Goal: Information Seeking & Learning: Learn about a topic

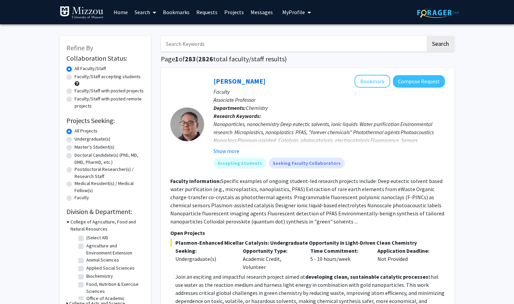
click at [283, 19] on button "My Profile" at bounding box center [296, 12] width 33 height 24
click at [287, 33] on img at bounding box center [293, 34] width 13 height 13
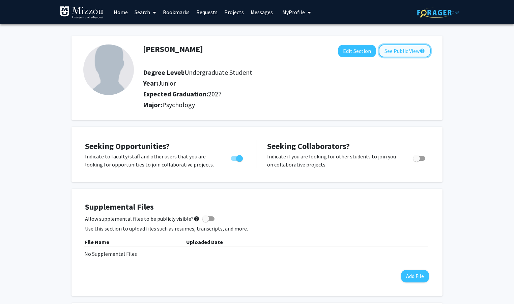
click at [393, 53] on button "See Public View help" at bounding box center [404, 50] width 52 height 13
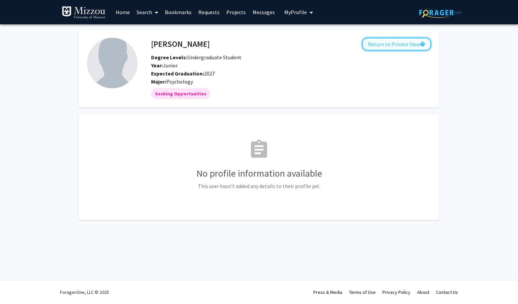
click at [388, 48] on button "Return to Private View help" at bounding box center [396, 44] width 69 height 13
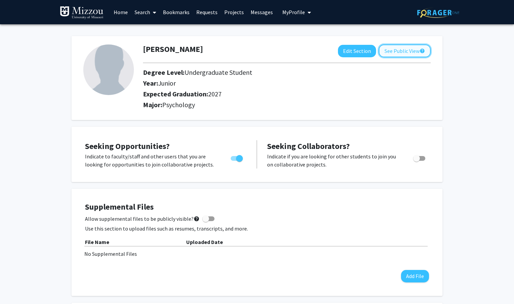
click at [394, 49] on button "See Public View help" at bounding box center [404, 50] width 52 height 13
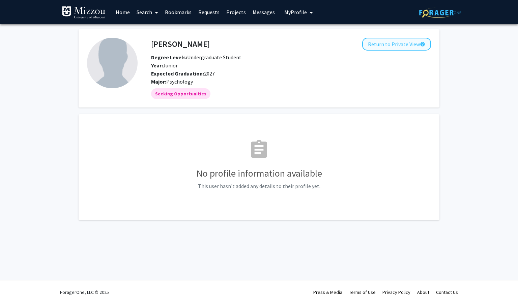
click at [395, 50] on div "Andrea Novak Return to Private View help Degree Levels: Undergraduate Student Y…" at bounding box center [291, 62] width 290 height 48
click at [391, 47] on button "Return to Private View help" at bounding box center [396, 44] width 69 height 13
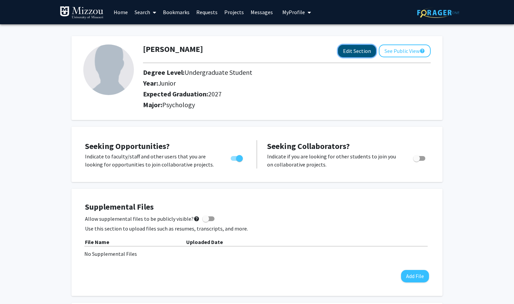
click at [366, 48] on button "Edit Section" at bounding box center [357, 51] width 38 height 12
select select "junior"
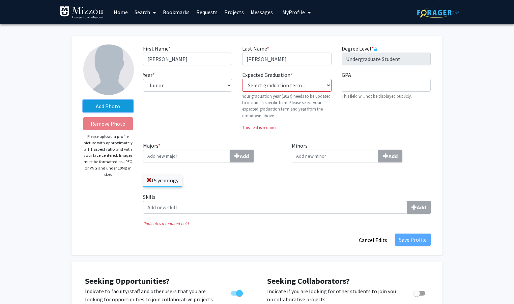
click at [119, 103] on label "Add Photo" at bounding box center [108, 106] width 50 height 12
click at [0, 0] on input "Add Photo" at bounding box center [0, 0] width 0 height 0
click at [287, 85] on select "Select graduation term... Previous: 2027 (Please select a specific term) Spring…" at bounding box center [286, 85] width 89 height 13
select select "38: spring_2027"
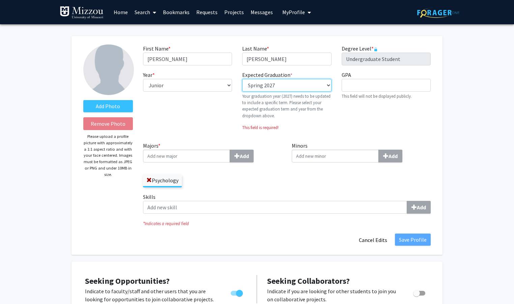
click at [242, 79] on select "Select graduation term... Previous: 2027 (Please select a specific term) Spring…" at bounding box center [286, 85] width 89 height 13
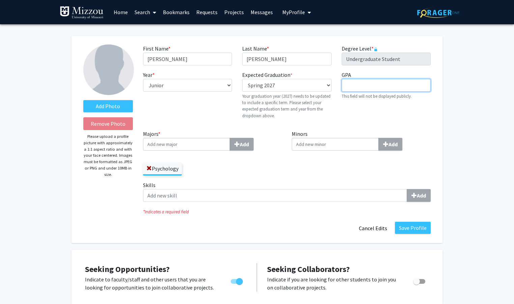
click at [357, 85] on input "GPA required" at bounding box center [385, 85] width 89 height 13
type input "3.5"
click at [359, 113] on div "GPA required 3.5 This field will not be displayed publicly." at bounding box center [385, 98] width 99 height 54
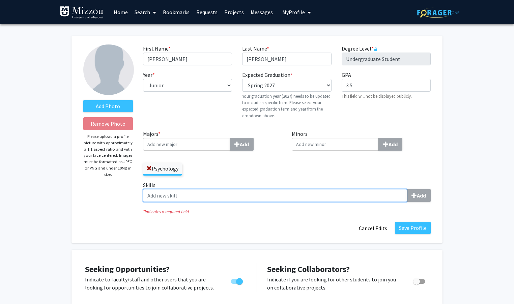
click at [296, 200] on input "Skills Add" at bounding box center [275, 195] width 264 height 13
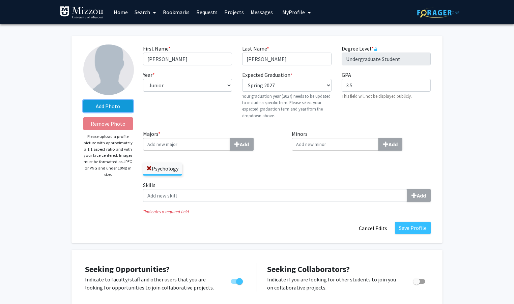
click at [114, 101] on label "Add Photo" at bounding box center [108, 106] width 50 height 12
click at [0, 0] on input "Add Photo" at bounding box center [0, 0] width 0 height 0
click at [113, 100] on label "Add Photo" at bounding box center [108, 106] width 50 height 12
click at [0, 0] on input "Add Photo" at bounding box center [0, 0] width 0 height 0
click at [115, 109] on label "Add Photo" at bounding box center [108, 106] width 50 height 12
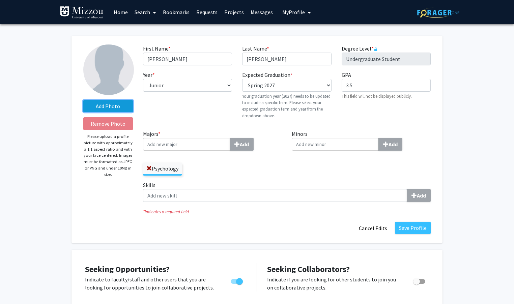
click at [0, 0] on input "Add Photo" at bounding box center [0, 0] width 0 height 0
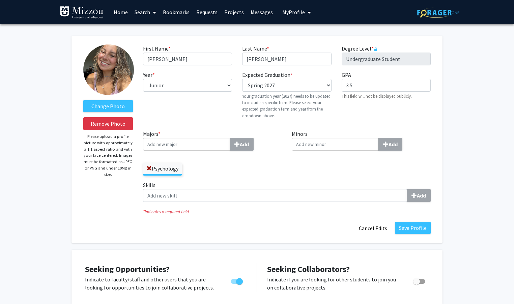
click at [197, 148] on input "Majors * Add" at bounding box center [186, 144] width 87 height 13
click at [123, 13] on link "Home" at bounding box center [120, 12] width 21 height 24
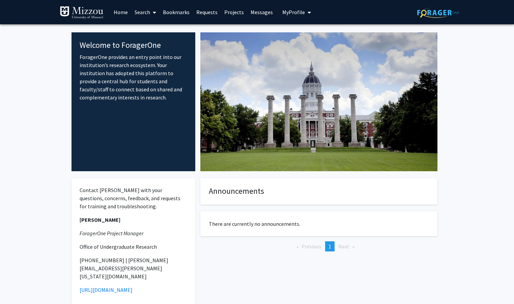
click at [145, 13] on link "Search" at bounding box center [145, 12] width 28 height 24
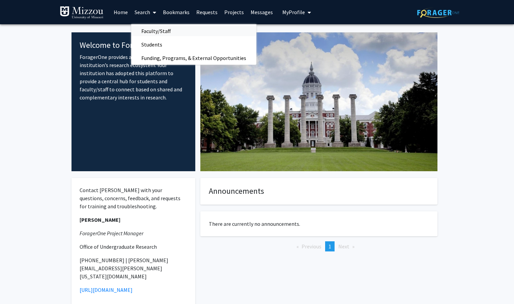
click at [149, 32] on span "Faculty/Staff" at bounding box center [156, 30] width 50 height 13
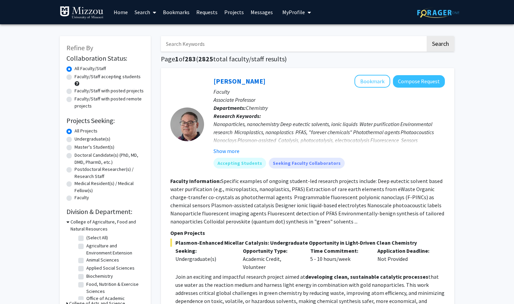
click at [221, 46] on input "Search Keywords" at bounding box center [293, 44] width 265 height 16
click at [217, 46] on input "Search Keywords" at bounding box center [293, 44] width 265 height 16
type input "social work"
click at [426, 36] on button "Search" at bounding box center [440, 44] width 28 height 16
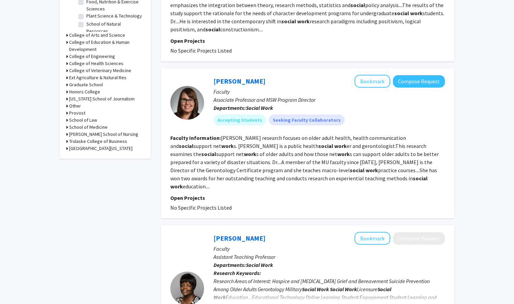
scroll to position [265, 0]
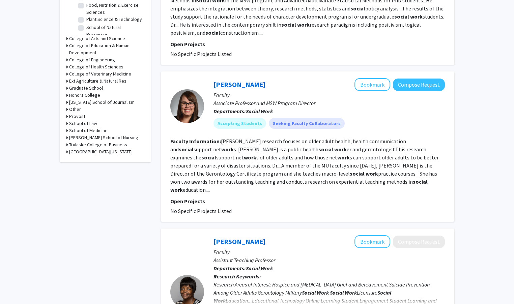
click at [192, 102] on div at bounding box center [187, 106] width 34 height 34
click at [231, 80] on link "[PERSON_NAME]" at bounding box center [239, 84] width 52 height 8
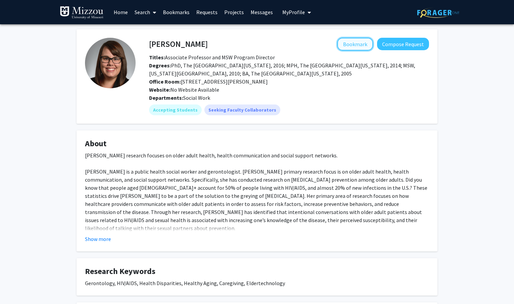
click at [350, 45] on button "Bookmark" at bounding box center [355, 44] width 36 height 13
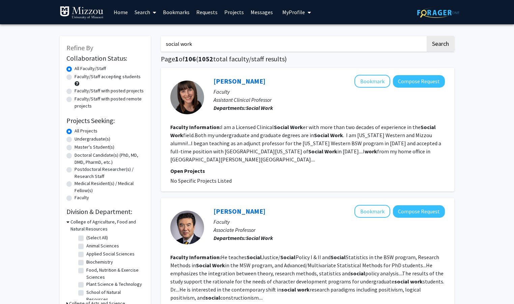
drag, startPoint x: 300, startPoint y: 48, endPoint x: 160, endPoint y: 53, distance: 140.0
type input "cognitive"
click at [426, 36] on button "Search" at bounding box center [440, 44] width 28 height 16
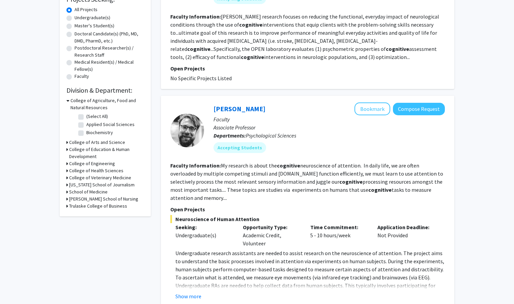
scroll to position [146, 0]
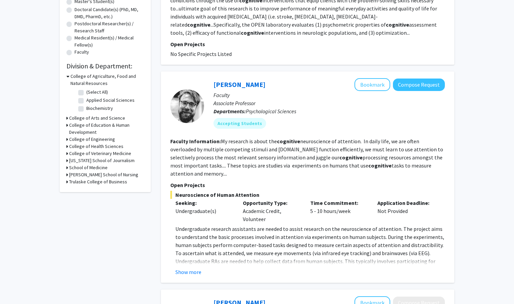
click at [247, 88] on div "Nicholas Gaspelin Bookmark Compose Request" at bounding box center [328, 84] width 231 height 13
click at [246, 87] on link "[PERSON_NAME]" at bounding box center [239, 84] width 52 height 8
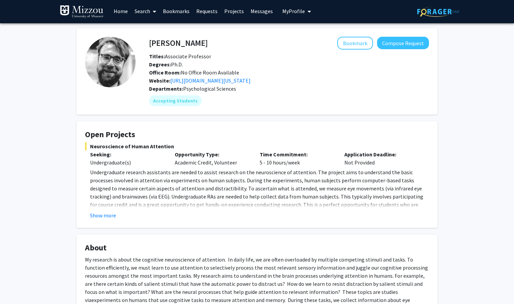
scroll to position [1, 0]
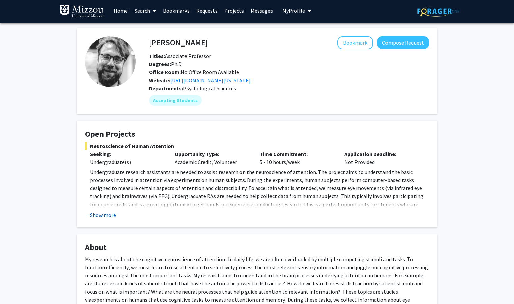
click at [108, 215] on button "Show more" at bounding box center [103, 215] width 26 height 8
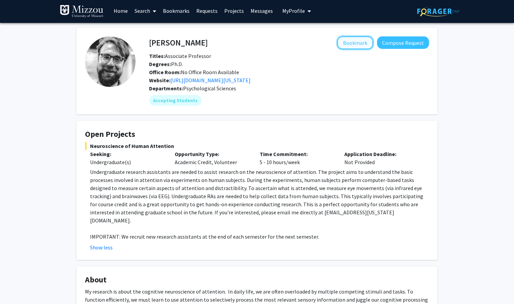
click at [357, 40] on button "Bookmark" at bounding box center [355, 42] width 36 height 13
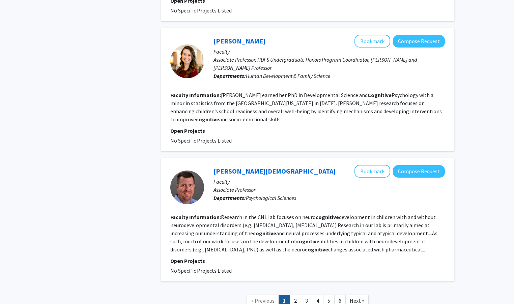
scroll to position [1257, 0]
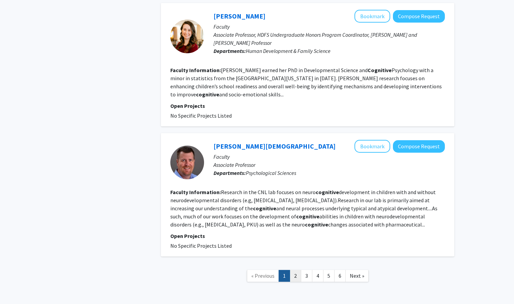
click at [298, 270] on link "2" at bounding box center [294, 276] width 11 height 12
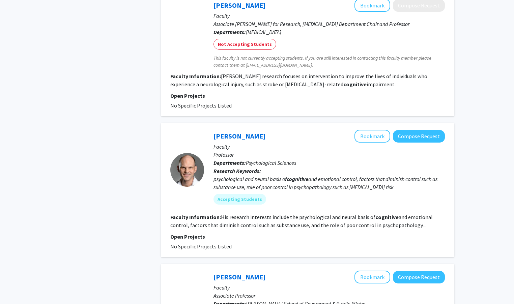
scroll to position [369, 0]
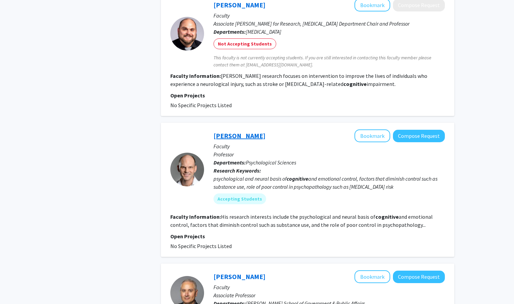
click at [244, 131] on link "John Kerns" at bounding box center [239, 135] width 52 height 8
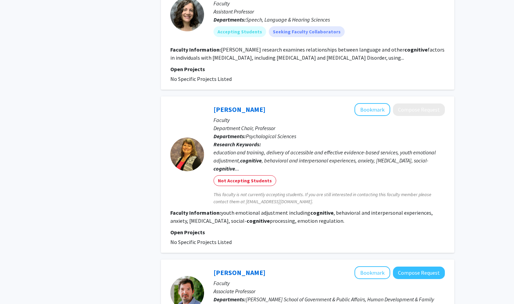
scroll to position [1113, 0]
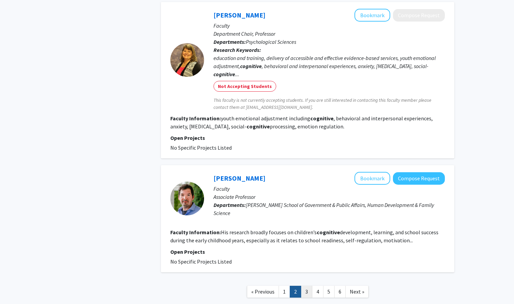
click at [310, 286] on link "3" at bounding box center [306, 292] width 11 height 12
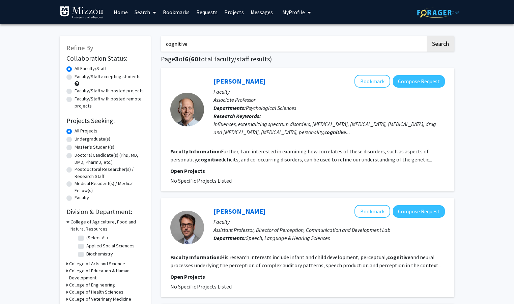
drag, startPoint x: 241, startPoint y: 41, endPoint x: 167, endPoint y: 43, distance: 73.8
click at [167, 43] on input "cognitive" at bounding box center [293, 44] width 265 height 16
click at [201, 46] on input "cognitive" at bounding box center [293, 44] width 265 height 16
drag, startPoint x: 201, startPoint y: 43, endPoint x: 155, endPoint y: 45, distance: 45.5
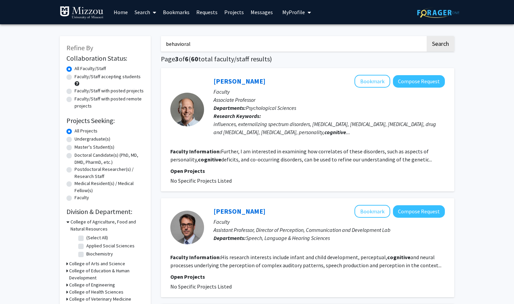
type input "behavioral"
click at [426, 36] on button "Search" at bounding box center [440, 44] width 28 height 16
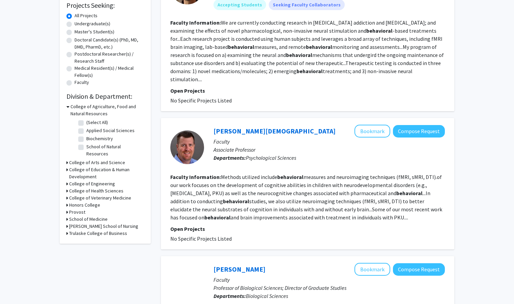
scroll to position [116, 0]
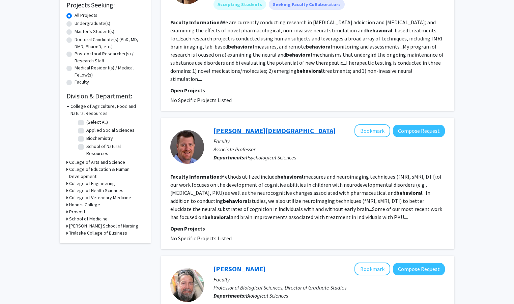
click at [240, 126] on link "[PERSON_NAME][DEMOGRAPHIC_DATA]" at bounding box center [274, 130] width 122 height 8
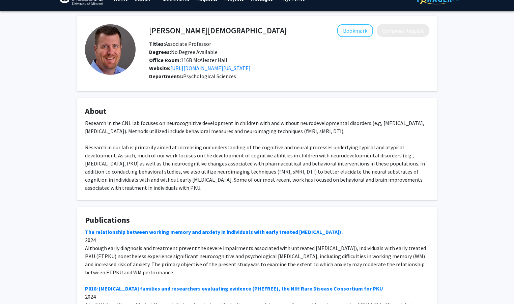
scroll to position [9, 0]
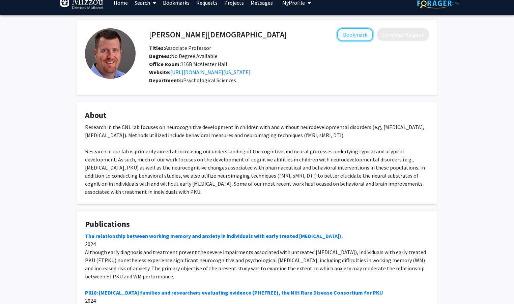
click at [359, 34] on button "Bookmark" at bounding box center [355, 34] width 36 height 13
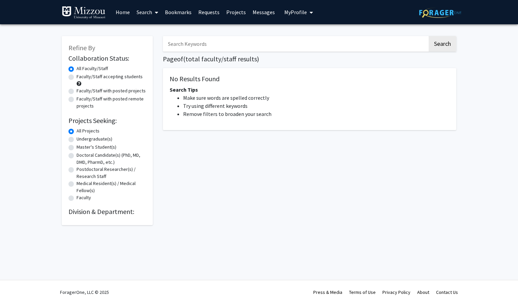
click at [207, 43] on input "Search Keywords" at bounding box center [295, 44] width 265 height 16
click at [428, 36] on button "Search" at bounding box center [442, 44] width 28 height 16
click at [450, 43] on button "Search" at bounding box center [442, 44] width 28 height 16
click at [210, 45] on input "social work" at bounding box center [295, 44] width 265 height 16
click at [428, 36] on button "Search" at bounding box center [442, 44] width 28 height 16
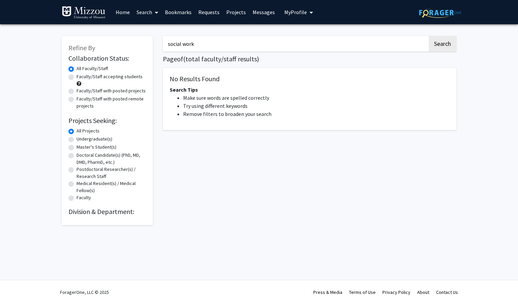
drag, startPoint x: 210, startPoint y: 45, endPoint x: 171, endPoint y: 41, distance: 40.0
click at [171, 41] on input "social work" at bounding box center [295, 44] width 265 height 16
type input "s"
click at [428, 36] on button "Search" at bounding box center [442, 44] width 28 height 16
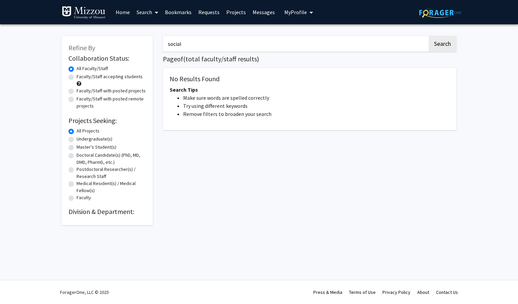
type input "social"
click at [428, 36] on button "Search" at bounding box center [442, 44] width 28 height 16
drag, startPoint x: 188, startPoint y: 47, endPoint x: 160, endPoint y: 49, distance: 28.0
click at [160, 49] on div "social Search Page of ( total faculty/staff results) No Results Found Search Ti…" at bounding box center [309, 127] width 303 height 196
click at [219, 46] on input "social" at bounding box center [295, 44] width 265 height 16
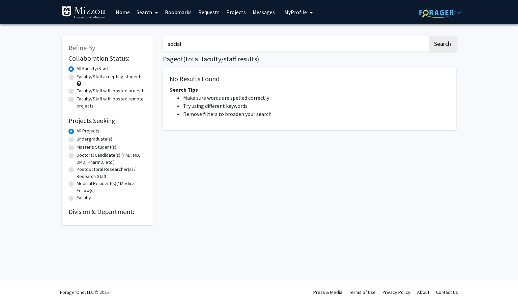
drag, startPoint x: 210, startPoint y: 47, endPoint x: 163, endPoint y: 47, distance: 46.8
click at [163, 47] on input "social" at bounding box center [295, 44] width 265 height 16
click at [207, 39] on input "social" at bounding box center [295, 44] width 265 height 16
click at [206, 41] on input "social" at bounding box center [295, 44] width 265 height 16
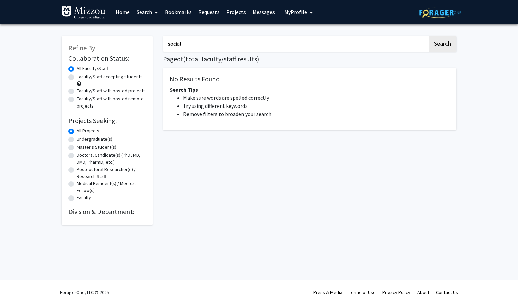
click at [179, 10] on link "Bookmarks" at bounding box center [177, 12] width 33 height 24
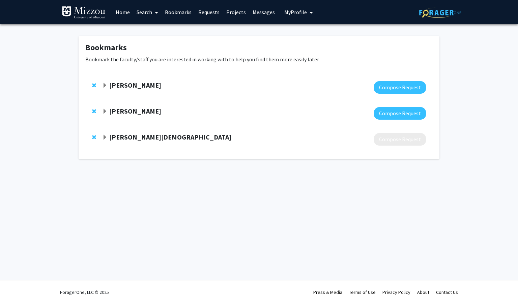
click at [141, 138] on strong "[PERSON_NAME][DEMOGRAPHIC_DATA]" at bounding box center [170, 137] width 122 height 8
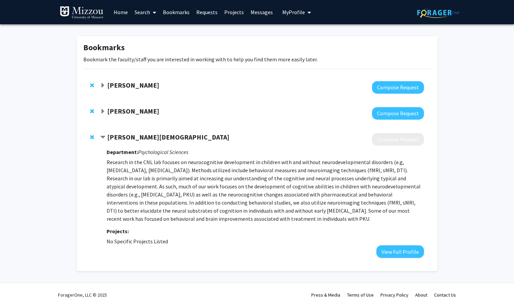
click at [133, 134] on strong "[PERSON_NAME][DEMOGRAPHIC_DATA]" at bounding box center [168, 137] width 122 height 8
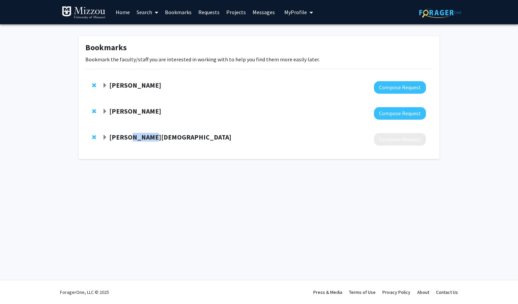
click at [133, 134] on strong "[PERSON_NAME][DEMOGRAPHIC_DATA]" at bounding box center [170, 137] width 122 height 8
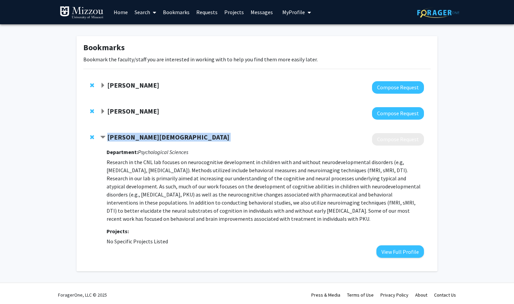
click at [133, 134] on strong "[PERSON_NAME][DEMOGRAPHIC_DATA]" at bounding box center [168, 137] width 122 height 8
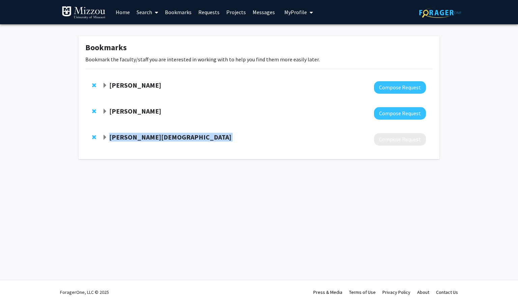
drag, startPoint x: 133, startPoint y: 134, endPoint x: 120, endPoint y: 135, distance: 13.5
click at [120, 135] on strong "[PERSON_NAME][DEMOGRAPHIC_DATA]" at bounding box center [170, 137] width 122 height 8
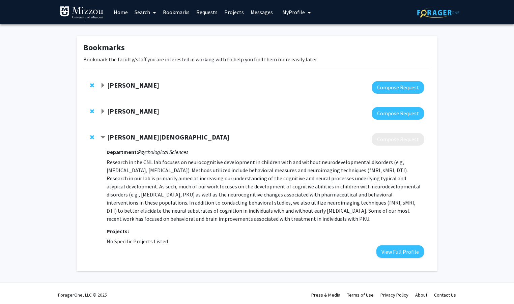
click at [403, 244] on fg-project-list "No Specific Projects Listed" at bounding box center [264, 241] width 317 height 8
click at [403, 246] on button "View Full Profile" at bounding box center [400, 251] width 48 height 12
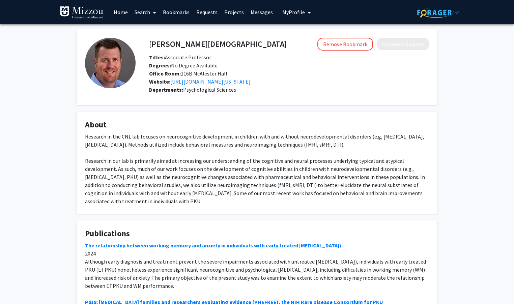
click at [174, 12] on link "Bookmarks" at bounding box center [175, 12] width 33 height 24
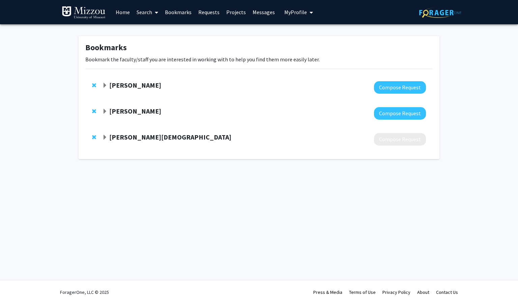
click at [148, 115] on strong "[PERSON_NAME]" at bounding box center [135, 111] width 52 height 8
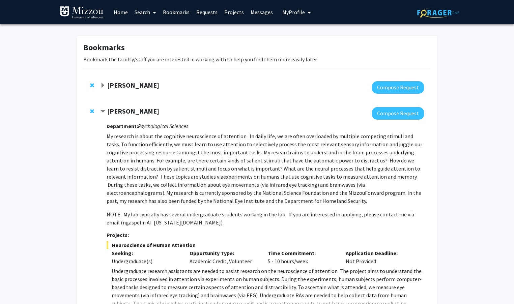
scroll to position [17, 0]
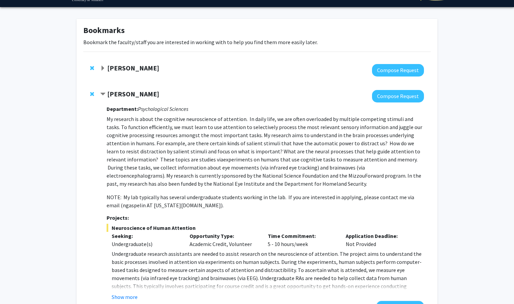
click at [135, 96] on strong "[PERSON_NAME]" at bounding box center [133, 94] width 52 height 8
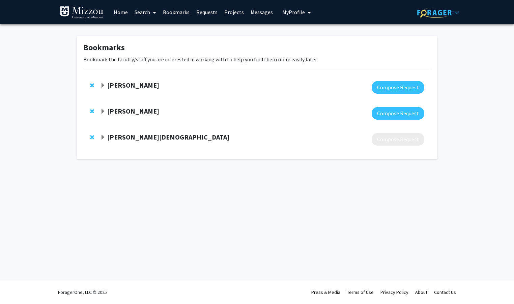
scroll to position [0, 0]
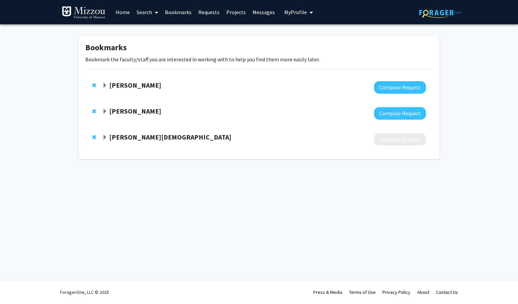
click at [93, 138] on span "Remove Shawn Christ from bookmarks" at bounding box center [94, 136] width 4 height 5
click at [142, 15] on link "Search" at bounding box center [147, 12] width 28 height 24
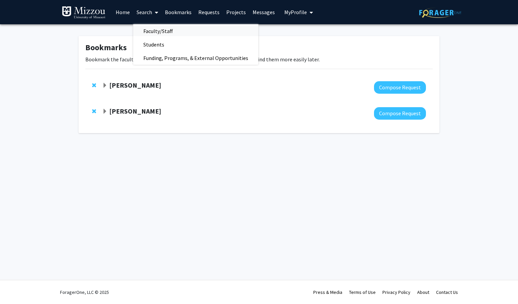
click at [150, 32] on span "Faculty/Staff" at bounding box center [158, 30] width 50 height 13
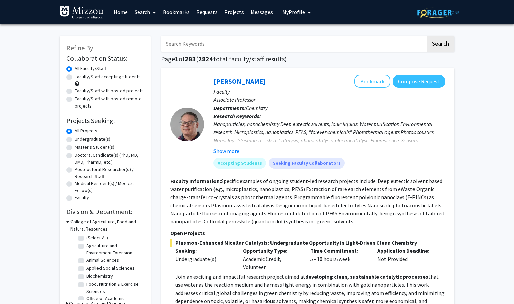
click at [189, 47] on input "Search Keywords" at bounding box center [293, 44] width 265 height 16
type input "social work"
click at [426, 36] on button "Search" at bounding box center [440, 44] width 28 height 16
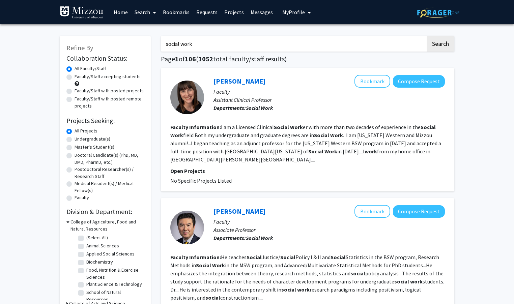
drag, startPoint x: 225, startPoint y: 47, endPoint x: 159, endPoint y: 44, distance: 66.4
click at [426, 36] on button "Search" at bounding box center [440, 44] width 28 height 16
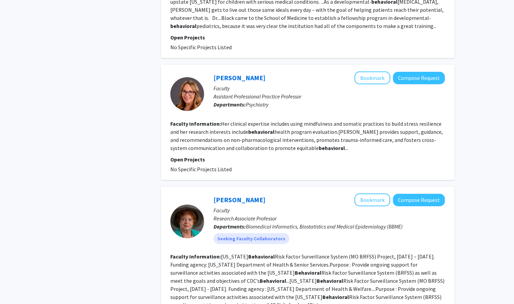
scroll to position [1233, 0]
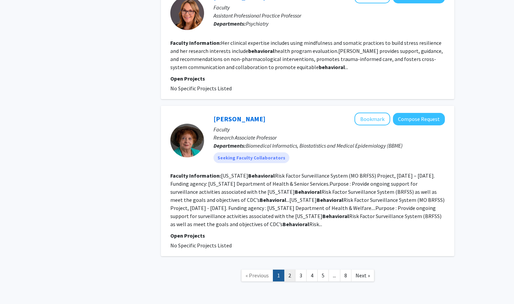
click at [287, 270] on link "2" at bounding box center [289, 276] width 11 height 12
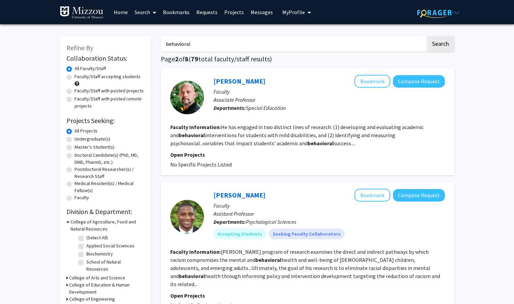
click at [239, 42] on input "behavioral" at bounding box center [293, 44] width 265 height 16
type input "behavioral psychology"
click at [426, 36] on button "Search" at bounding box center [440, 44] width 28 height 16
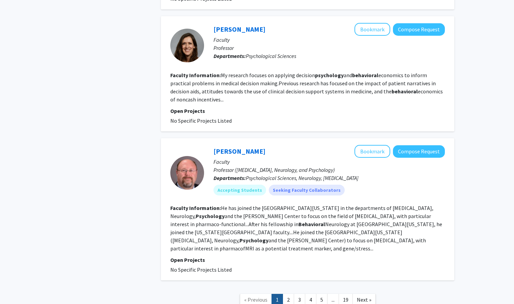
scroll to position [1264, 0]
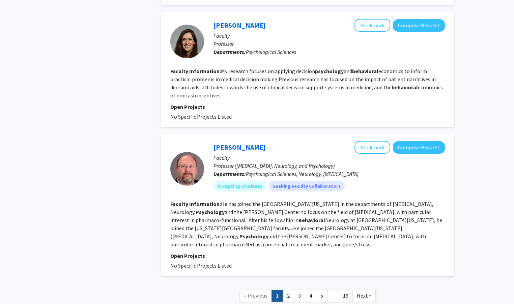
click at [289, 283] on nav "« Previous 1 2 3 4 5 ... 19 Next »" at bounding box center [307, 296] width 293 height 27
click at [289, 290] on link "2" at bounding box center [287, 296] width 11 height 12
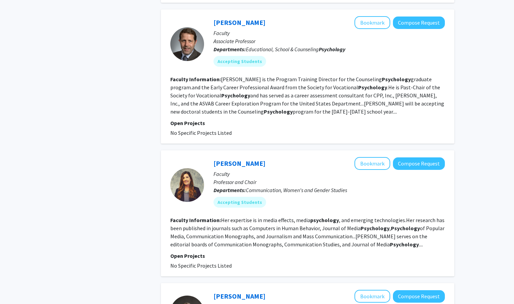
scroll to position [1045, 0]
